Goal: Consume media (video, audio): Consume media (video, audio)

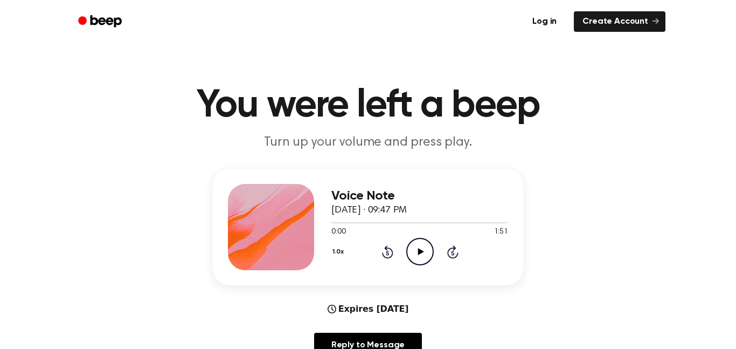
click at [418, 251] on icon "Play Audio" at bounding box center [419, 251] width 27 height 27
click at [421, 252] on icon at bounding box center [420, 251] width 5 height 7
click at [412, 253] on icon "Play Audio" at bounding box center [419, 251] width 27 height 27
click at [413, 256] on icon "Pause Audio" at bounding box center [419, 251] width 27 height 27
click at [423, 247] on icon "Play Audio" at bounding box center [419, 251] width 27 height 27
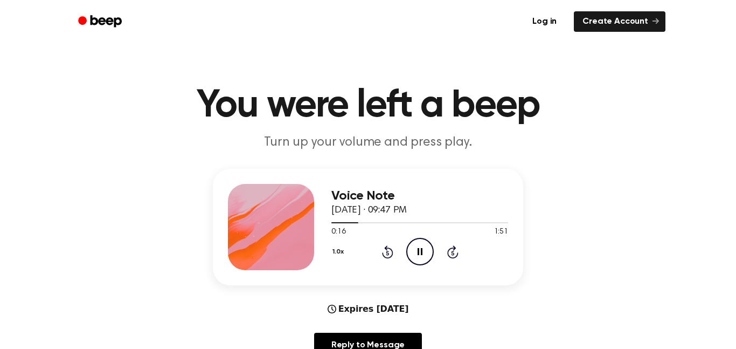
click at [418, 251] on icon at bounding box center [420, 251] width 5 height 7
click at [422, 251] on icon at bounding box center [421, 251] width 6 height 7
click at [421, 256] on icon "Pause Audio" at bounding box center [419, 251] width 27 height 27
click at [419, 254] on icon at bounding box center [421, 251] width 6 height 7
click at [357, 206] on span "[DATE] · 09:47 PM" at bounding box center [368, 210] width 75 height 10
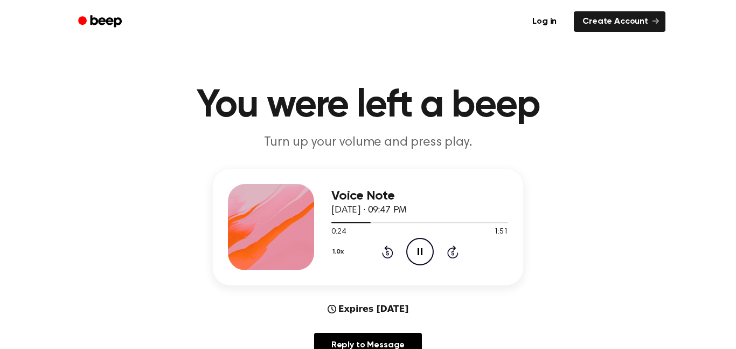
click at [419, 258] on icon "Pause Audio" at bounding box center [419, 251] width 27 height 27
click at [414, 250] on icon "Play Audio" at bounding box center [419, 251] width 27 height 27
click at [415, 260] on icon "Pause Audio" at bounding box center [419, 251] width 27 height 27
click at [428, 251] on icon "Play Audio" at bounding box center [419, 251] width 27 height 27
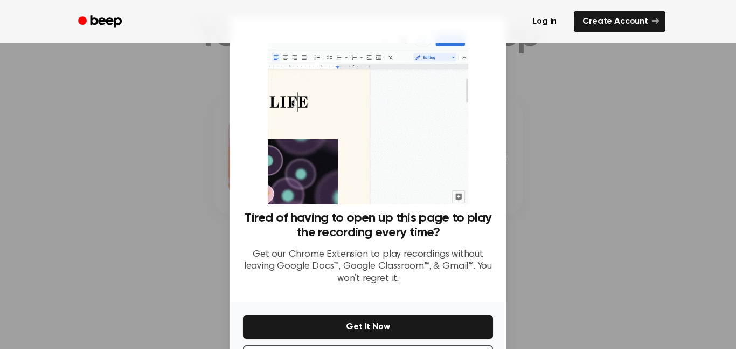
scroll to position [44, 0]
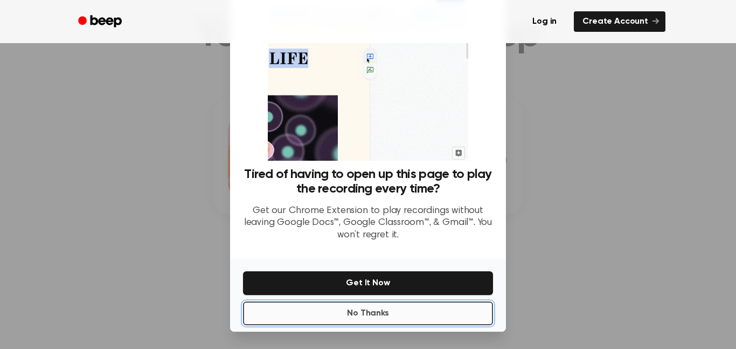
click at [404, 321] on button "No Thanks" at bounding box center [368, 313] width 250 height 24
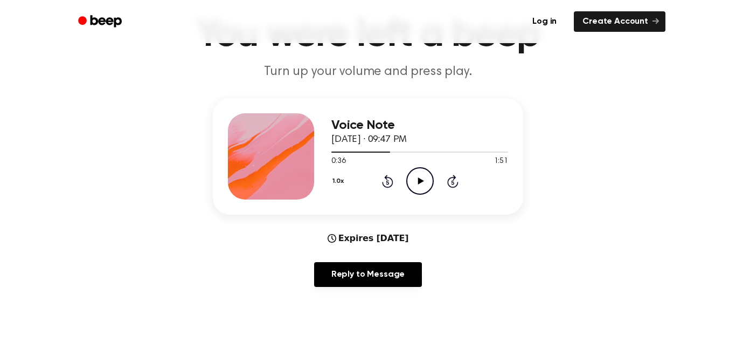
click at [419, 181] on icon at bounding box center [421, 180] width 6 height 7
click at [424, 178] on icon "Pause Audio" at bounding box center [419, 180] width 27 height 27
click at [421, 181] on icon at bounding box center [421, 180] width 6 height 7
click at [412, 186] on icon "Pause Audio" at bounding box center [419, 180] width 27 height 27
click at [411, 184] on icon "Play Audio" at bounding box center [419, 180] width 27 height 27
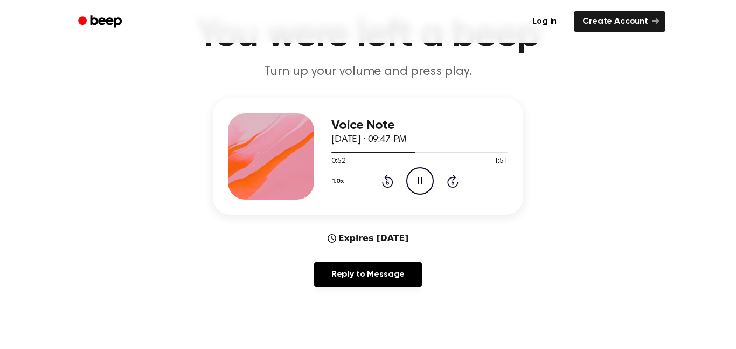
click at [419, 182] on icon "Pause Audio" at bounding box center [419, 180] width 27 height 27
click at [413, 184] on icon "Play Audio" at bounding box center [419, 180] width 27 height 27
click at [424, 182] on icon "Pause Audio" at bounding box center [419, 180] width 27 height 27
click at [417, 181] on icon "Play Audio" at bounding box center [419, 180] width 27 height 27
click at [358, 203] on div "Voice Note [DATE] · 09:47 PM 0:54 1:51 Your browser does not support the [objec…" at bounding box center [368, 156] width 310 height 116
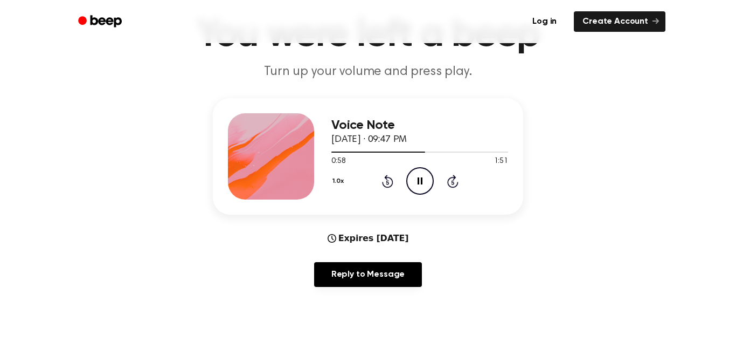
click at [435, 183] on div "1.0x Rewind 5 seconds Pause Audio Skip 5 seconds" at bounding box center [419, 180] width 177 height 27
click at [421, 179] on icon at bounding box center [420, 180] width 5 height 7
click at [429, 189] on icon "Play Audio" at bounding box center [419, 180] width 27 height 27
click at [420, 177] on icon "Pause Audio" at bounding box center [419, 180] width 27 height 27
click at [387, 182] on icon at bounding box center [387, 182] width 3 height 4
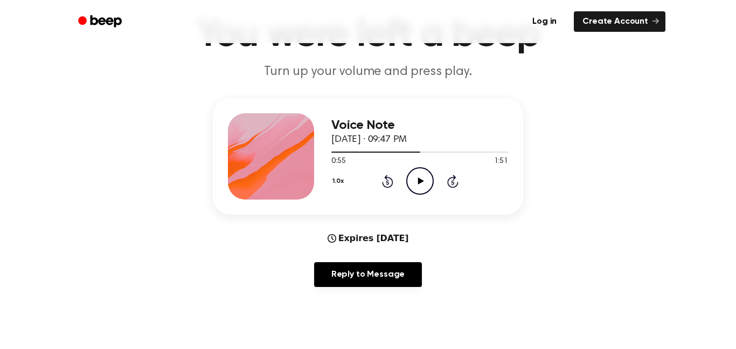
click at [418, 179] on icon "Play Audio" at bounding box center [419, 180] width 27 height 27
click at [426, 186] on icon "Pause Audio" at bounding box center [419, 180] width 27 height 27
click at [428, 180] on icon "Play Audio" at bounding box center [419, 180] width 27 height 27
click at [382, 183] on icon at bounding box center [387, 181] width 11 height 13
click at [387, 182] on icon at bounding box center [387, 182] width 3 height 4
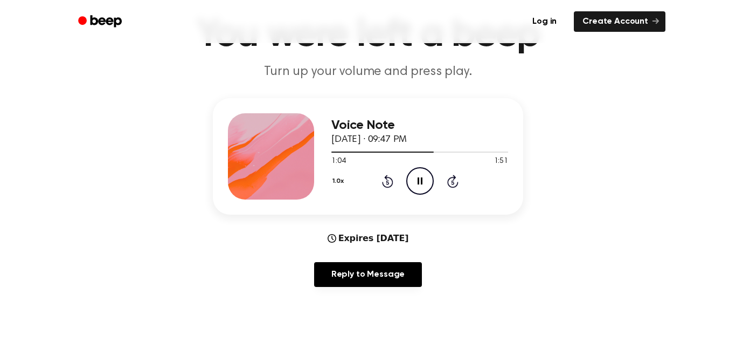
click at [431, 185] on icon "Pause Audio" at bounding box center [419, 180] width 27 height 27
click at [422, 188] on icon "Play Audio" at bounding box center [419, 180] width 27 height 27
click at [415, 173] on icon "Pause Audio" at bounding box center [419, 180] width 27 height 27
click at [415, 171] on icon "Play Audio" at bounding box center [419, 180] width 27 height 27
click at [426, 179] on icon "Pause Audio" at bounding box center [419, 180] width 27 height 27
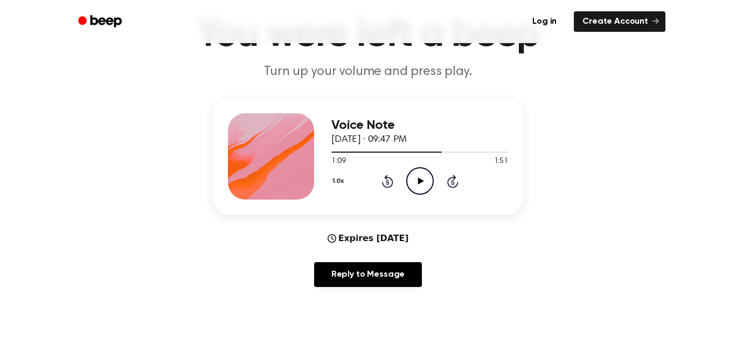
click at [417, 196] on div "Voice Note [DATE] · 09:47 PM 1:09 1:51 Your browser does not support the [objec…" at bounding box center [419, 156] width 177 height 86
click at [430, 185] on icon "Play Audio" at bounding box center [419, 180] width 27 height 27
click at [420, 176] on icon "Pause Audio" at bounding box center [419, 180] width 27 height 27
click at [427, 179] on icon "Play Audio" at bounding box center [419, 180] width 27 height 27
click at [433, 179] on circle at bounding box center [420, 181] width 26 height 26
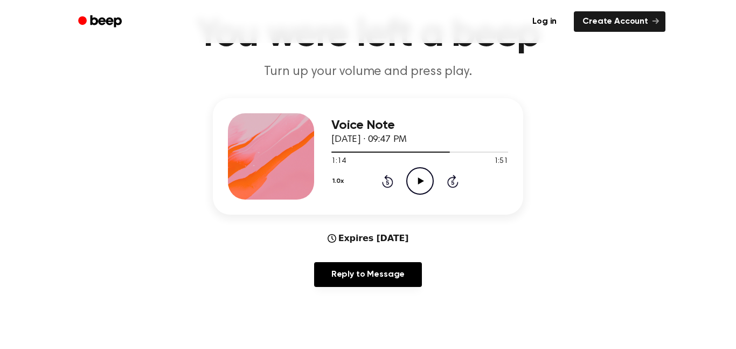
click at [426, 174] on icon "Play Audio" at bounding box center [419, 180] width 27 height 27
click at [408, 177] on icon "Pause Audio" at bounding box center [419, 180] width 27 height 27
click at [434, 168] on div "1.0x Rewind 5 seconds Play Audio Skip 5 seconds" at bounding box center [419, 180] width 177 height 27
click at [415, 185] on icon "Play Audio" at bounding box center [419, 180] width 27 height 27
click at [421, 177] on icon "Pause Audio" at bounding box center [419, 180] width 27 height 27
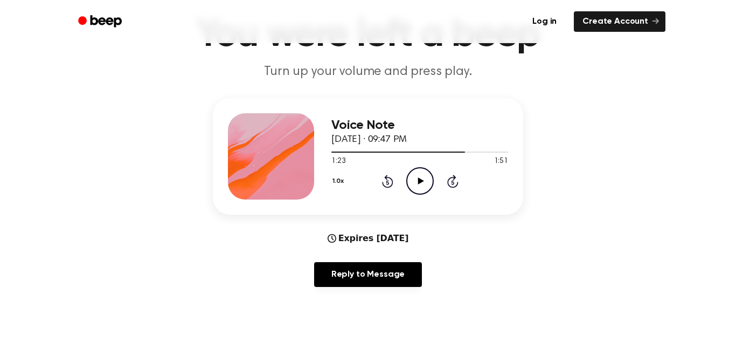
click at [383, 178] on icon "Rewind 5 seconds" at bounding box center [387, 181] width 12 height 14
click at [415, 176] on icon "Play Audio" at bounding box center [419, 180] width 27 height 27
click at [418, 179] on icon at bounding box center [420, 180] width 5 height 7
